Goal: Task Accomplishment & Management: Complete application form

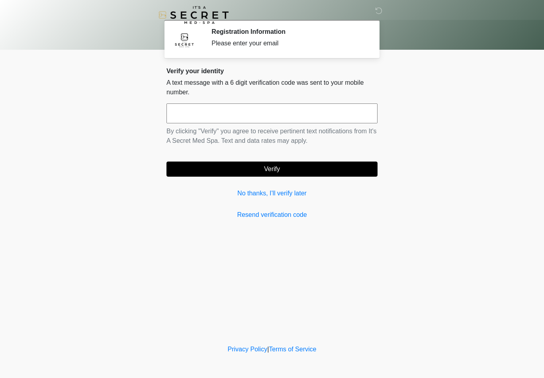
click at [194, 120] on input "text" at bounding box center [271, 113] width 211 height 20
type input "******"
click at [249, 170] on button "Verify" at bounding box center [271, 169] width 211 height 15
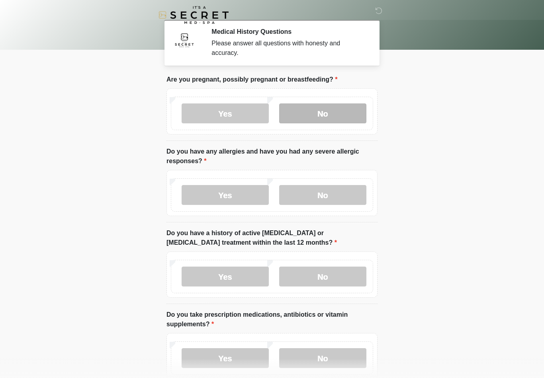
click at [297, 113] on label "No" at bounding box center [322, 113] width 87 height 20
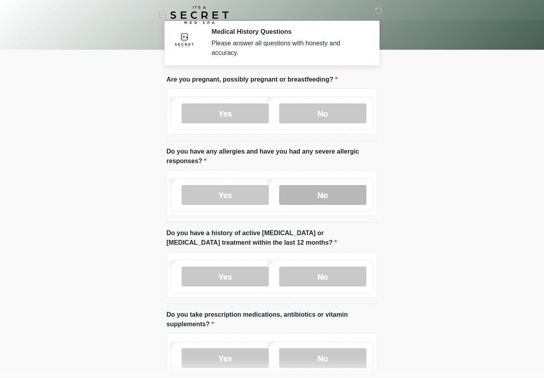
click at [315, 195] on label "No" at bounding box center [322, 195] width 87 height 20
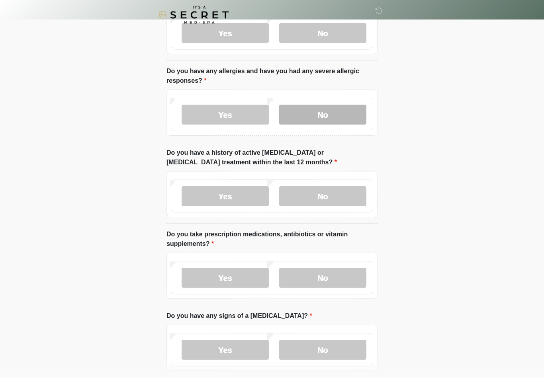
scroll to position [81, 0]
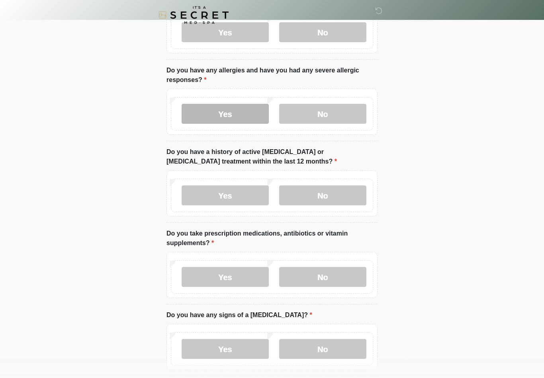
click at [213, 112] on label "Yes" at bounding box center [224, 114] width 87 height 20
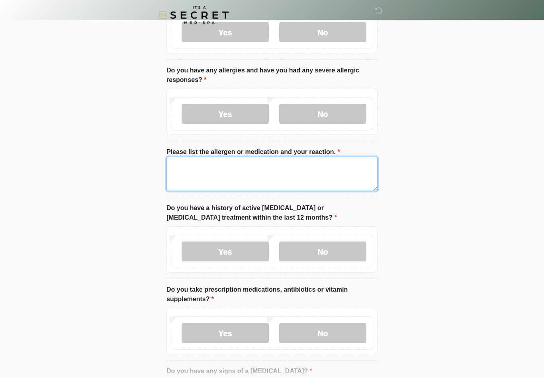
click at [193, 177] on textarea "Please list the allergen or medication and your reaction." at bounding box center [271, 174] width 211 height 34
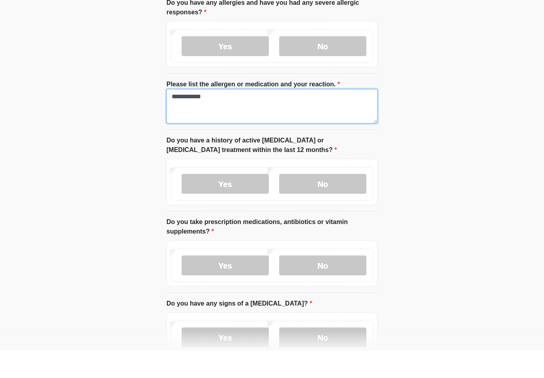
scroll to position [122, 0]
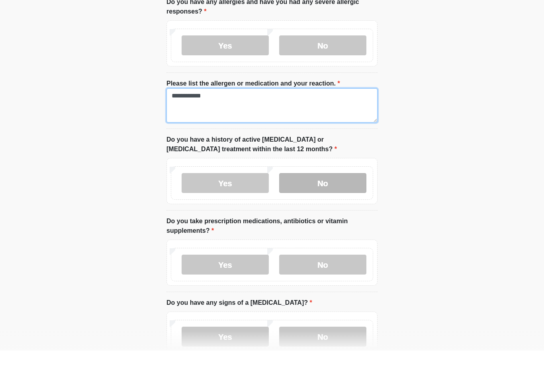
type textarea "**********"
click at [301, 201] on label "No" at bounding box center [322, 211] width 87 height 20
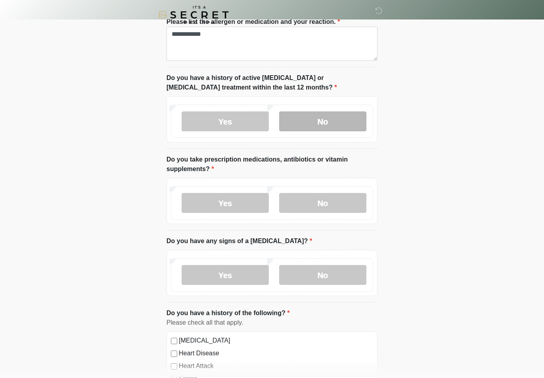
scroll to position [211, 0]
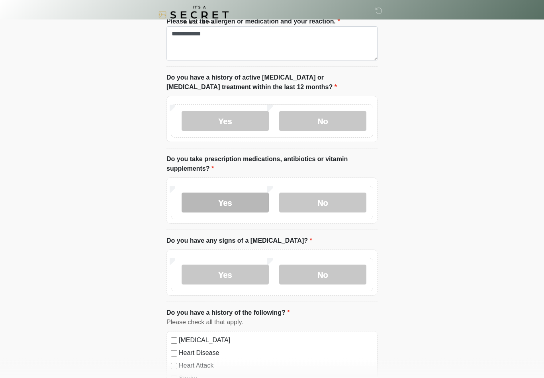
click at [226, 208] on label "Yes" at bounding box center [224, 203] width 87 height 20
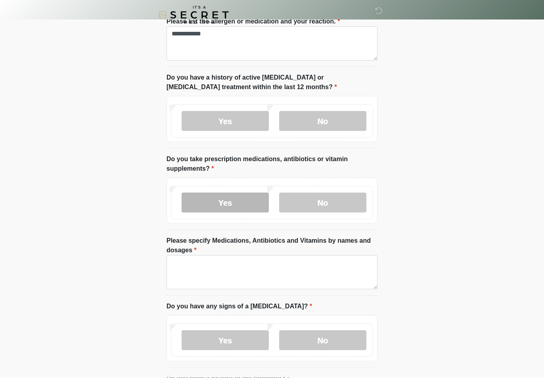
scroll to position [212, 0]
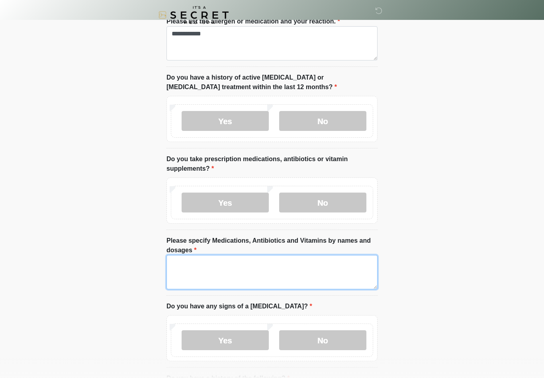
click at [223, 269] on textarea "Please specify Medications, Antibiotics and Vitamins by names and dosages" at bounding box center [271, 272] width 211 height 34
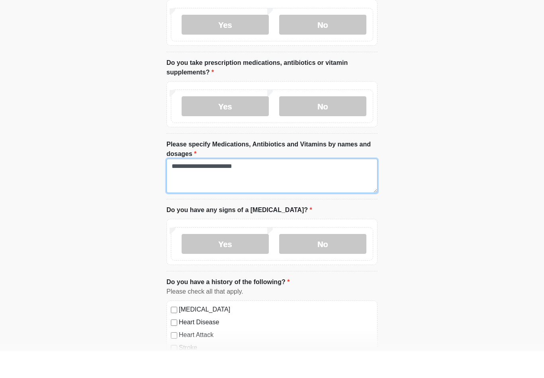
scroll to position [283, 0]
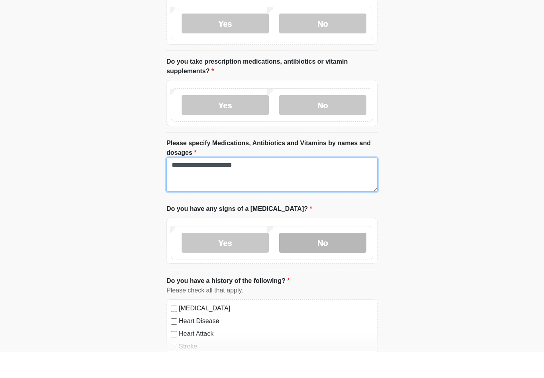
type textarea "**********"
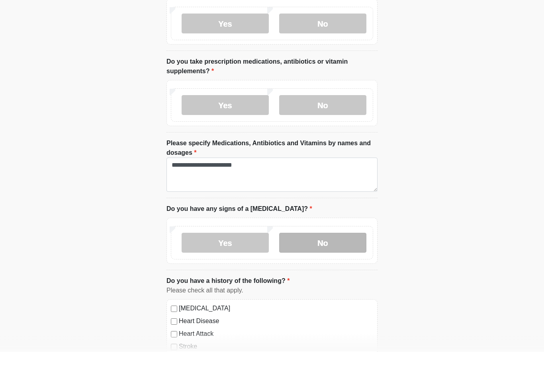
click at [292, 259] on label "No" at bounding box center [322, 269] width 87 height 20
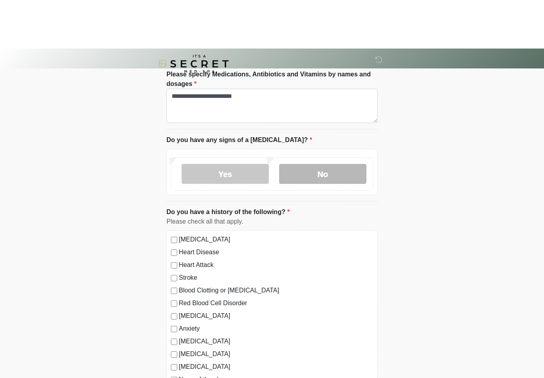
scroll to position [427, 0]
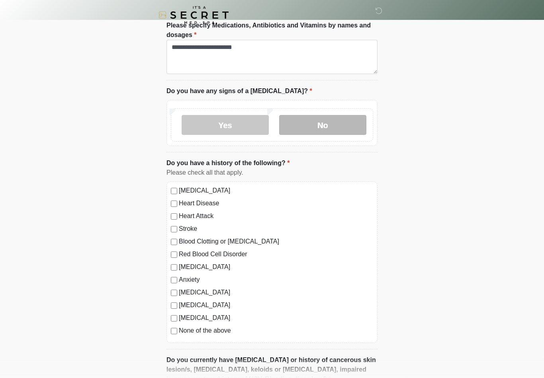
click at [177, 269] on div "[MEDICAL_DATA]" at bounding box center [272, 267] width 202 height 10
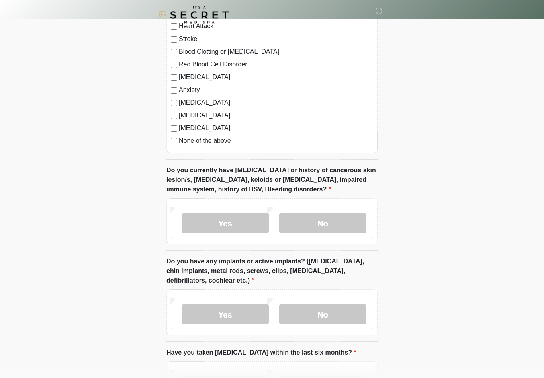
scroll to position [617, 0]
click at [320, 224] on label "No" at bounding box center [322, 223] width 87 height 20
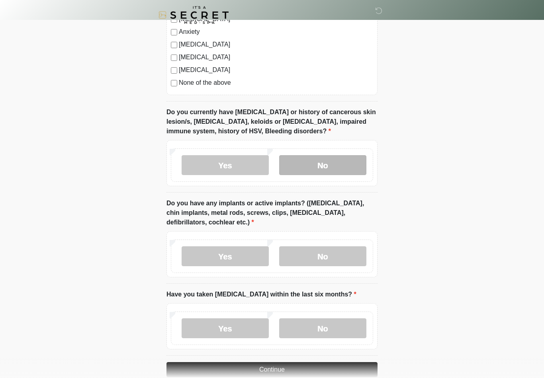
scroll to position [682, 0]
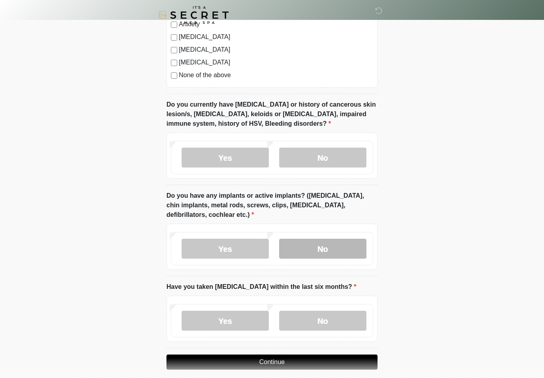
click at [323, 244] on label "No" at bounding box center [322, 249] width 87 height 20
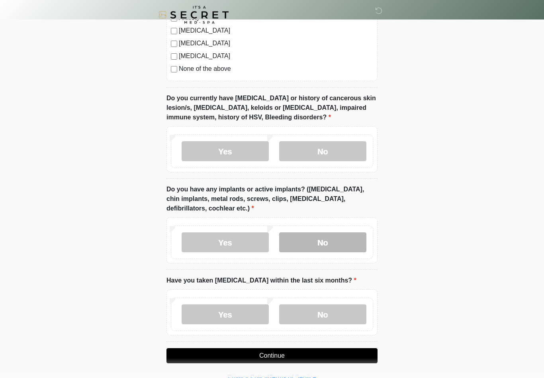
scroll to position [703, 0]
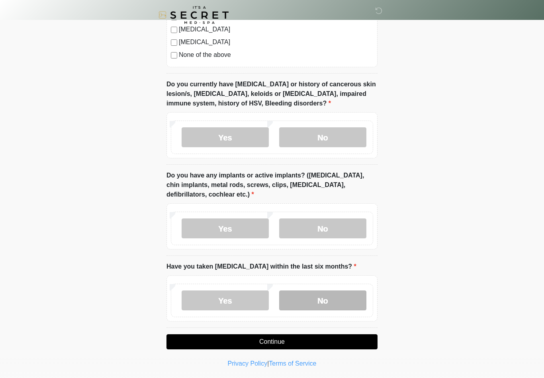
click at [306, 302] on label "No" at bounding box center [322, 300] width 87 height 20
click at [241, 343] on button "Continue" at bounding box center [271, 341] width 211 height 15
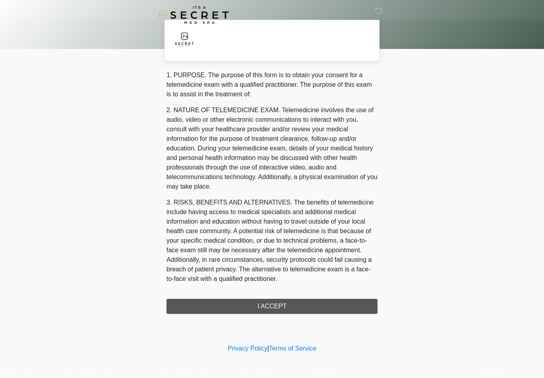
scroll to position [0, 0]
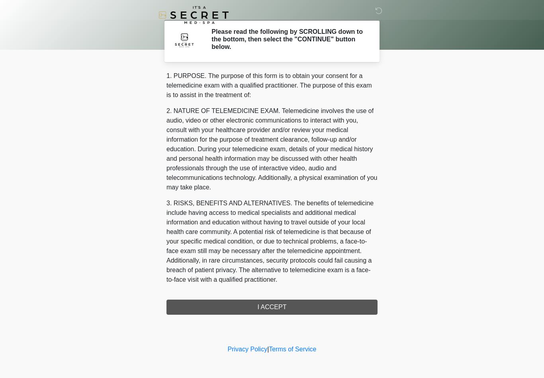
click at [220, 306] on div "1. PURPOSE. The purpose of this form is to obtain your consent for a telemedici…" at bounding box center [271, 193] width 211 height 244
click at [257, 306] on div "1. PURPOSE. The purpose of this form is to obtain your consent for a telemedici…" at bounding box center [271, 193] width 211 height 244
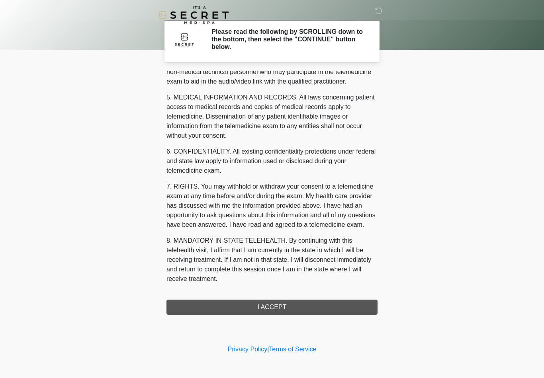
scroll to position [243, 0]
click at [256, 306] on button "I ACCEPT" at bounding box center [271, 307] width 211 height 15
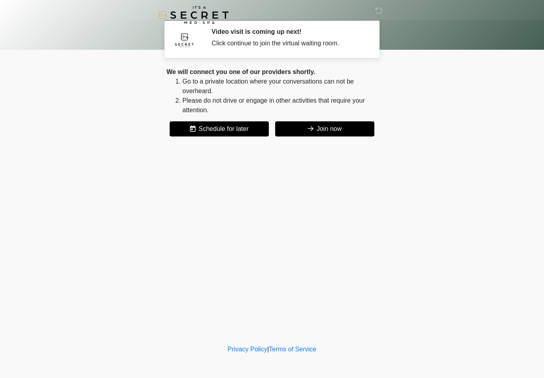
click at [312, 127] on icon at bounding box center [311, 128] width 6 height 6
